Goal: Find specific page/section: Find specific page/section

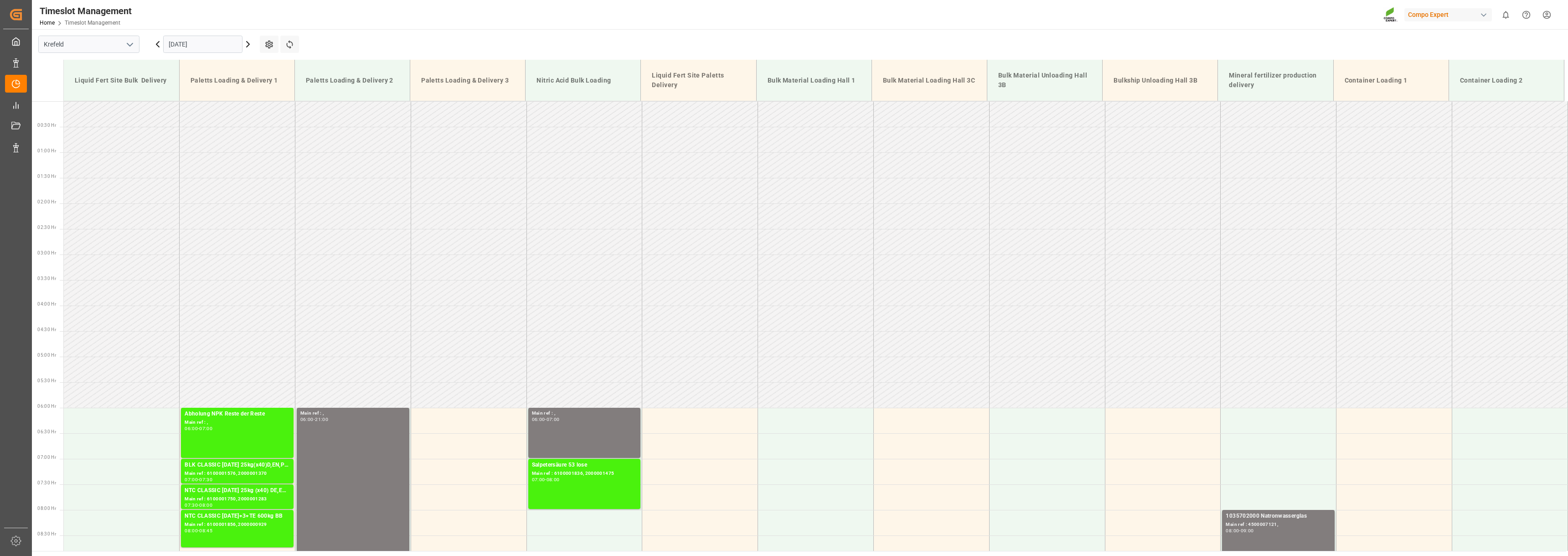
scroll to position [616, 0]
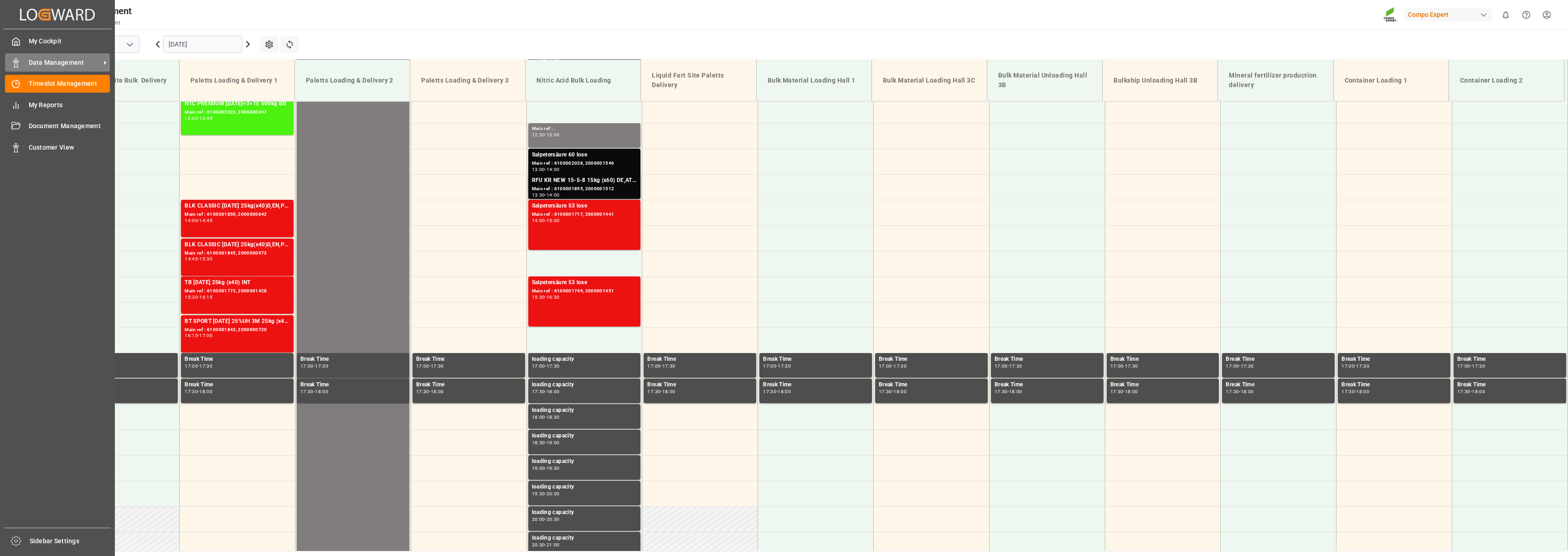
click at [43, 63] on span "Data Management" at bounding box center [65, 63] width 72 height 10
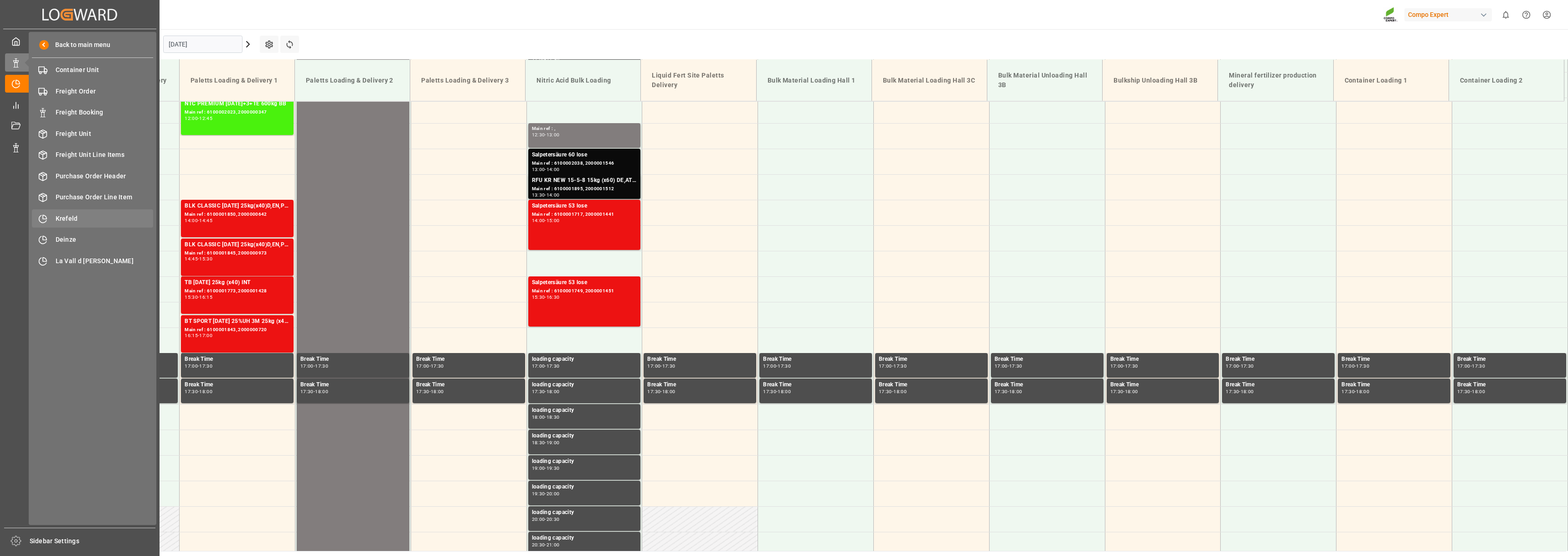
click at [66, 222] on span "Krefeld" at bounding box center [104, 219] width 98 height 10
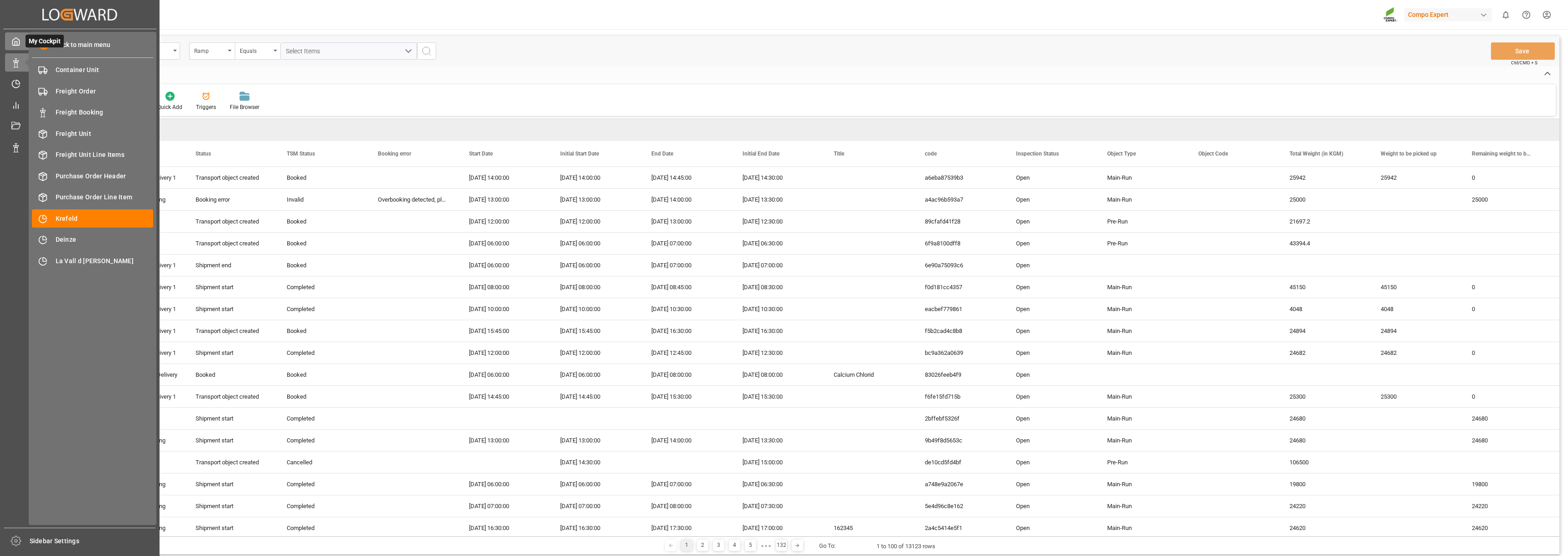
click at [19, 40] on icon at bounding box center [16, 41] width 7 height 8
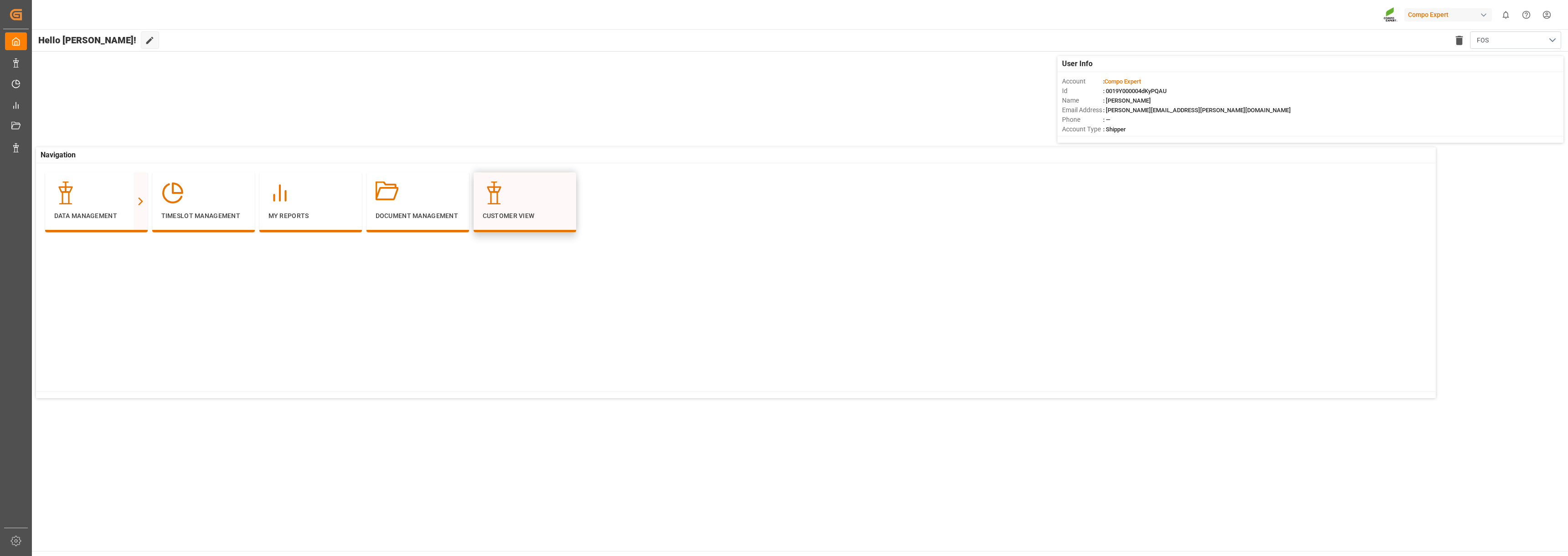
click at [511, 197] on div at bounding box center [525, 192] width 85 height 23
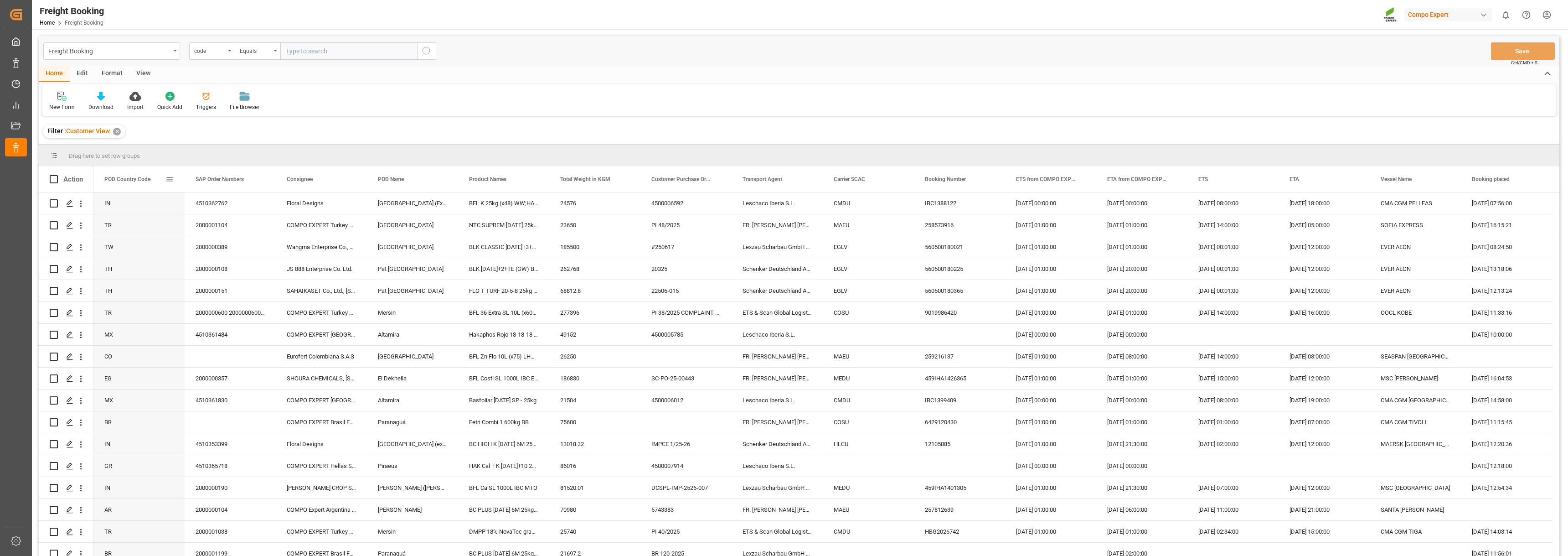
drag, startPoint x: 133, startPoint y: 181, endPoint x: 135, endPoint y: 157, distance: 24.1
click at [133, 176] on span "POD Country Code" at bounding box center [127, 179] width 46 height 6
drag, startPoint x: 130, startPoint y: 172, endPoint x: 132, endPoint y: 155, distance: 17.1
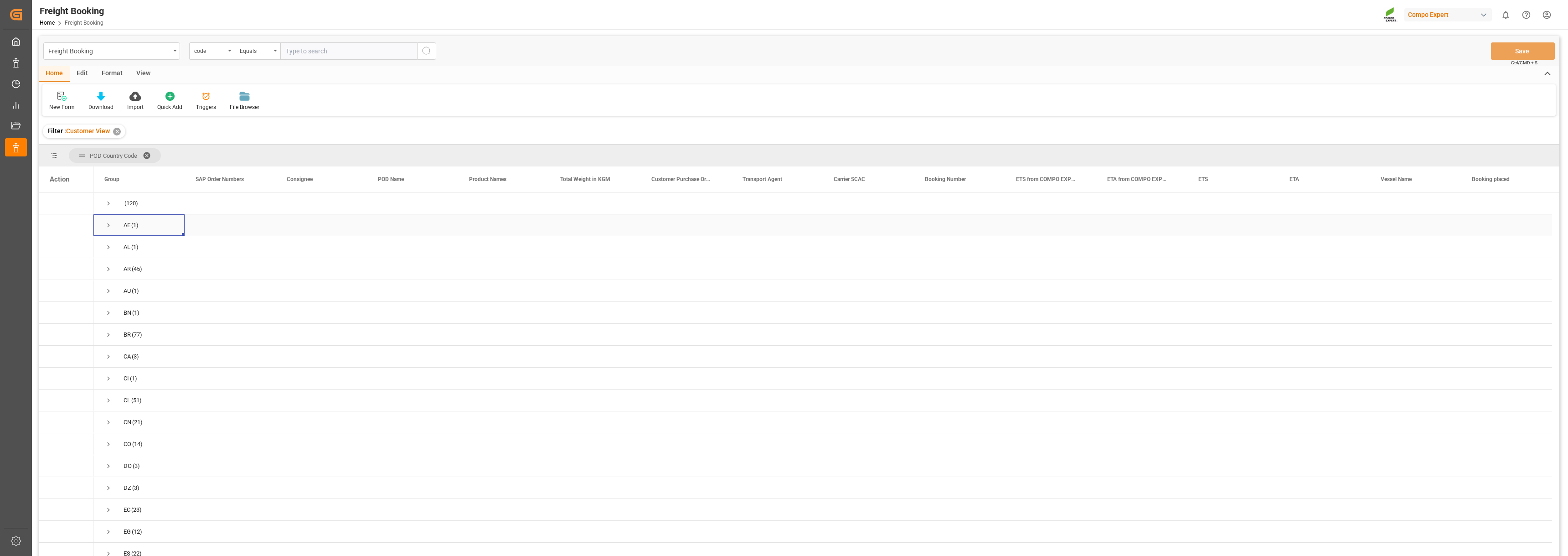
click at [104, 224] on span "Press SPACE to select this row." at bounding box center [108, 225] width 8 height 8
click at [109, 224] on span "Press SPACE to select this row." at bounding box center [108, 225] width 8 height 8
click at [105, 251] on span "Press SPACE to select this row." at bounding box center [108, 247] width 8 height 8
click at [111, 244] on span "Press SPACE to select this row." at bounding box center [108, 247] width 8 height 8
click at [106, 267] on span "Press SPACE to select this row." at bounding box center [108, 269] width 8 height 8
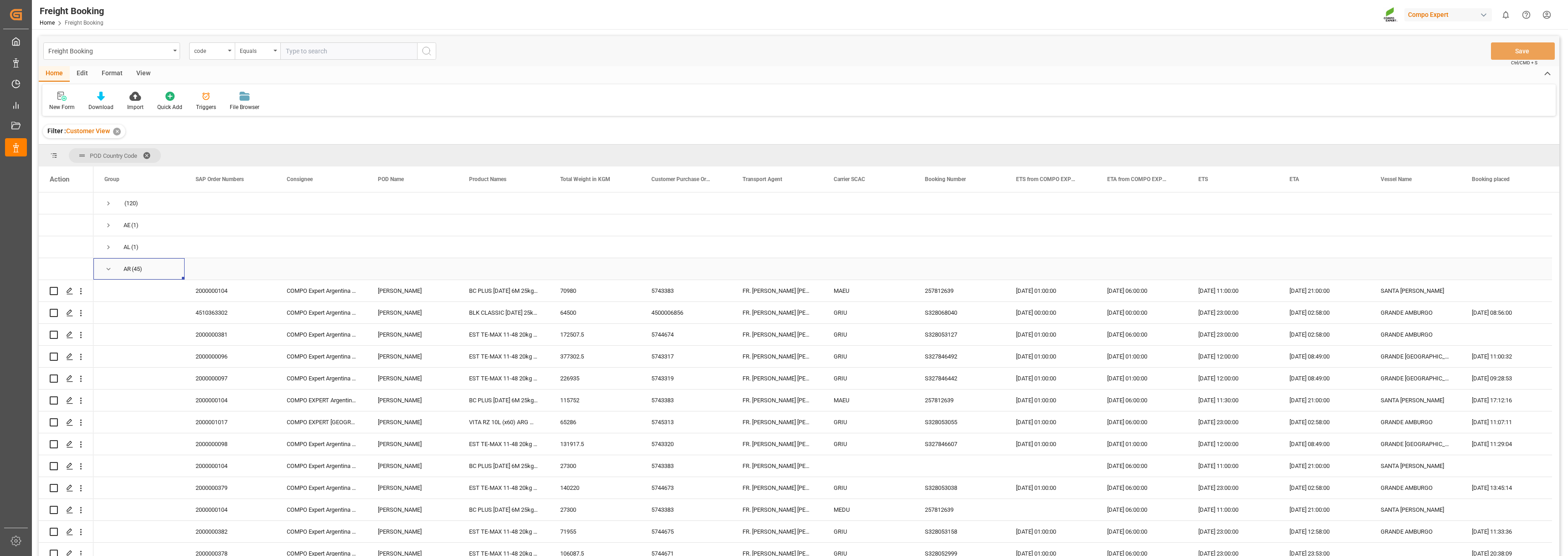
click at [107, 270] on span "Press SPACE to select this row." at bounding box center [108, 269] width 8 height 8
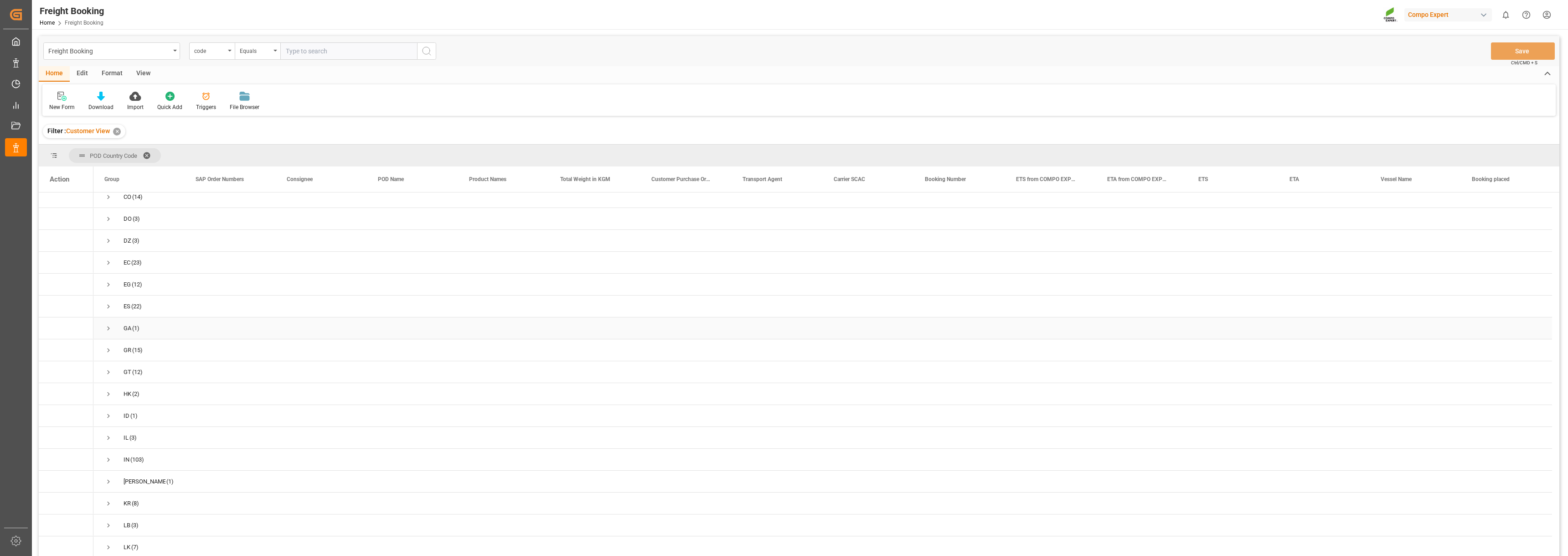
scroll to position [273, 0]
click at [108, 429] on span "Press SPACE to select this row." at bounding box center [108, 433] width 8 height 8
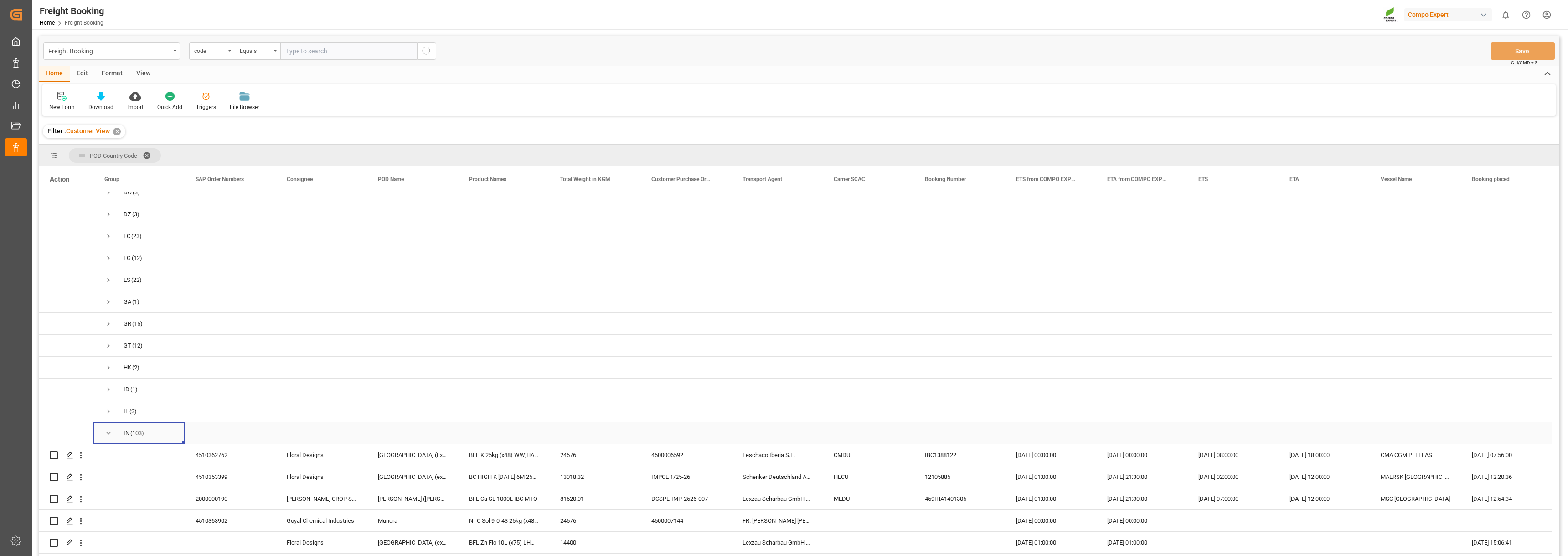
click at [106, 429] on span "Press SPACE to select this row." at bounding box center [108, 433] width 8 height 8
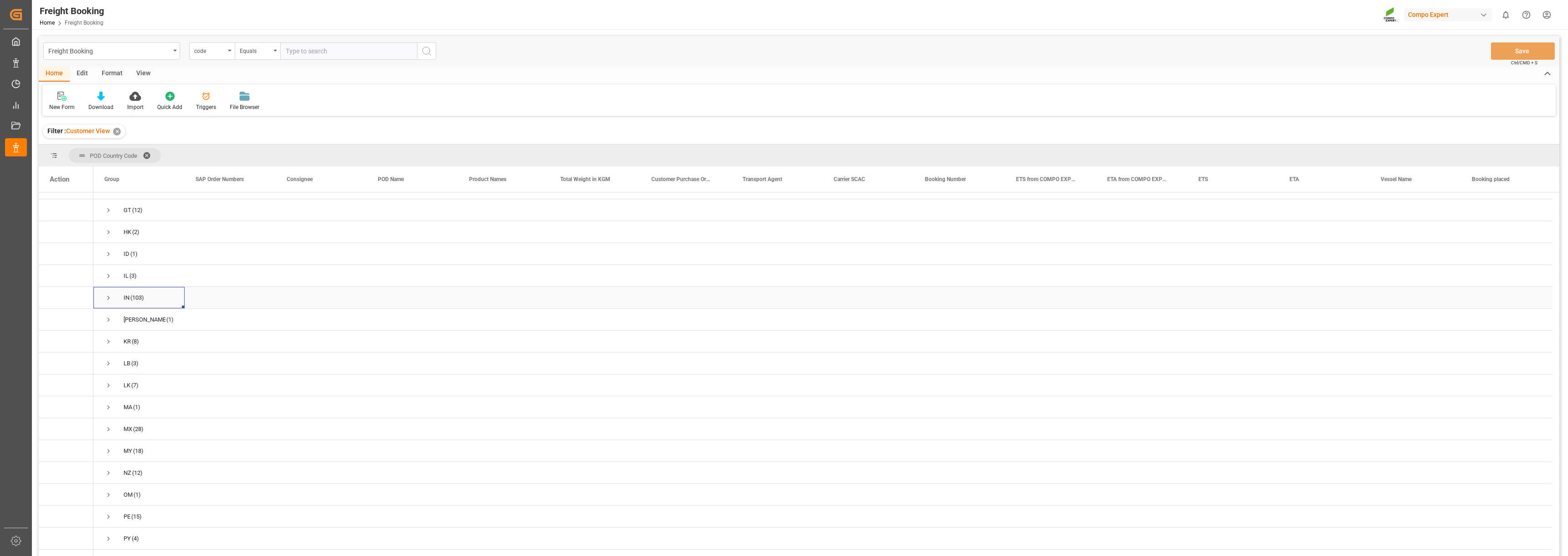
scroll to position [410, 0]
click at [103, 424] on div "MX (28)" at bounding box center [139, 427] width 91 height 21
click at [110, 424] on span "Press SPACE to select this row." at bounding box center [108, 428] width 8 height 8
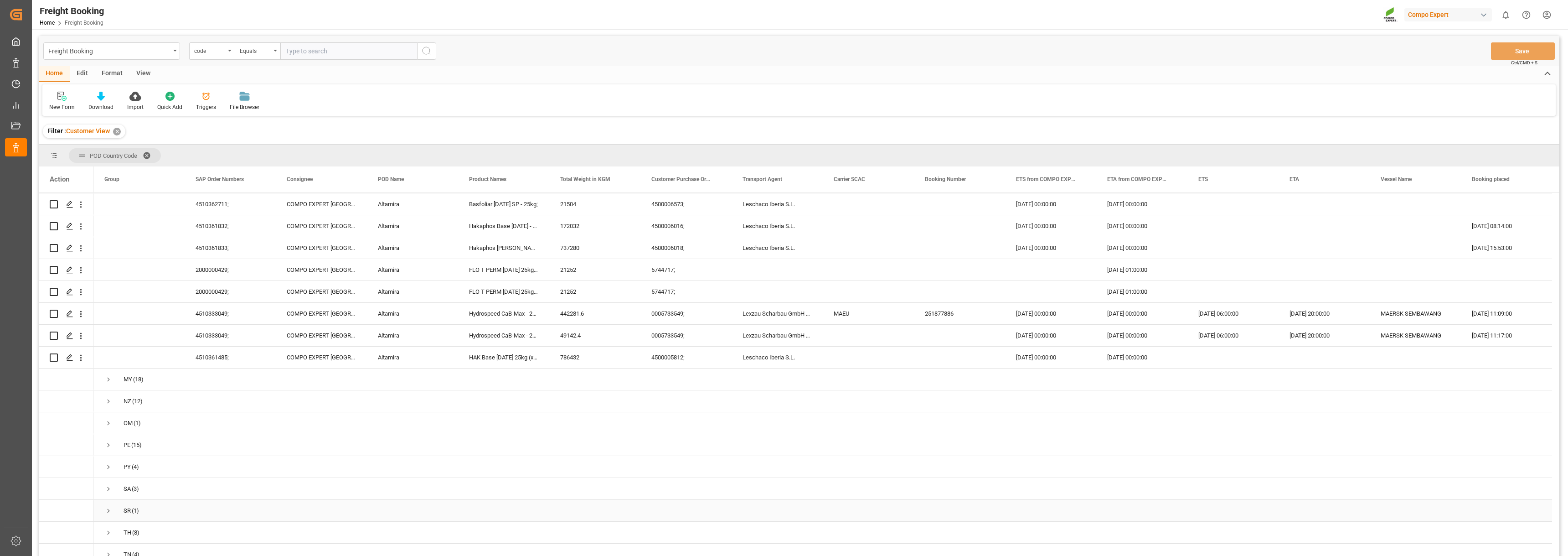
scroll to position [1094, 0]
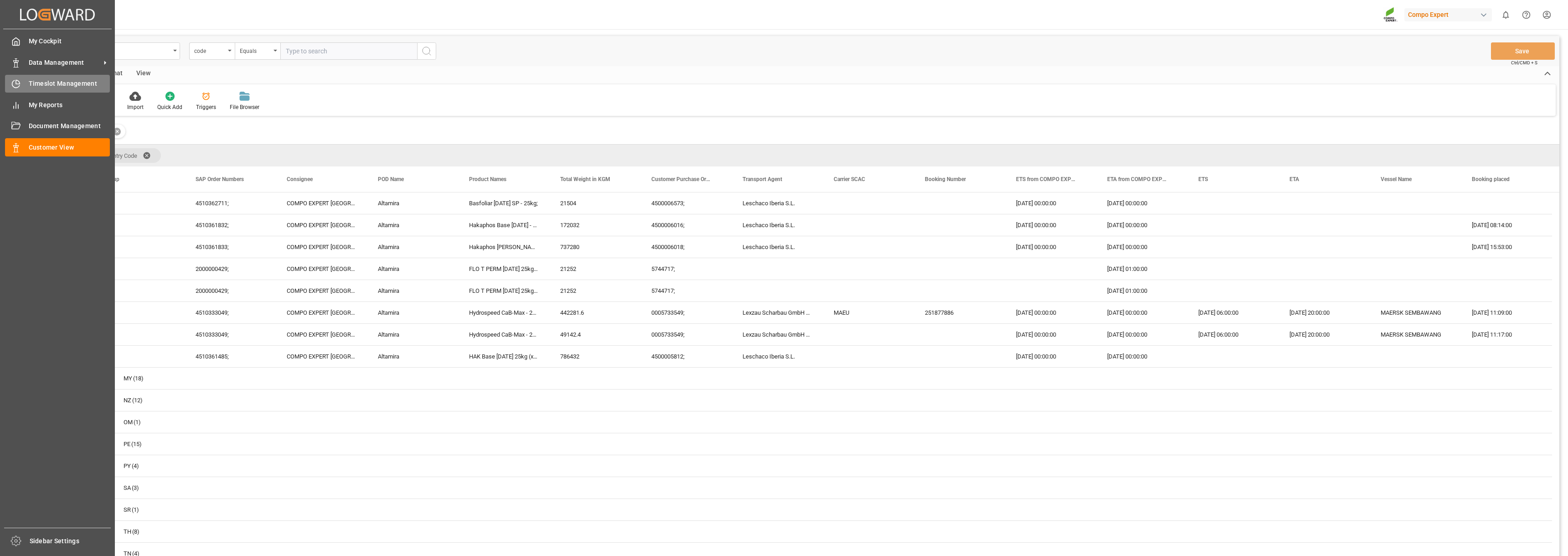
click at [9, 83] on div at bounding box center [12, 84] width 15 height 10
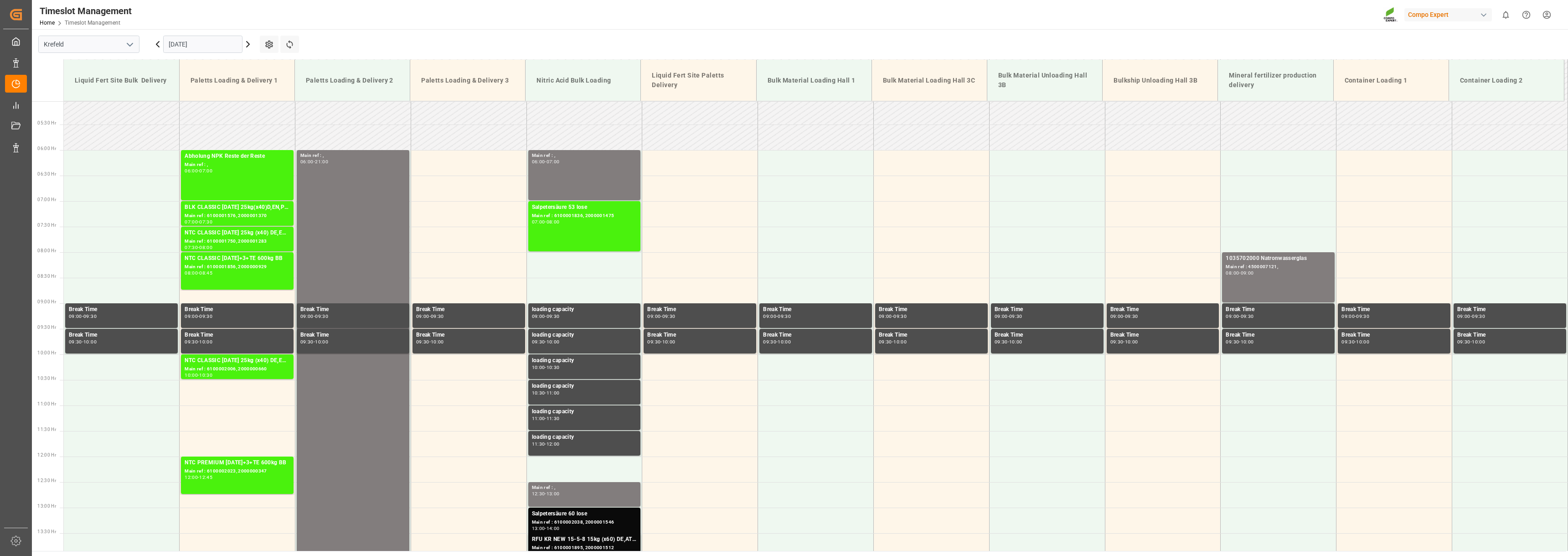
scroll to position [257, 0]
click at [248, 43] on icon at bounding box center [248, 44] width 2 height 5
